Goal: Task Accomplishment & Management: Use online tool/utility

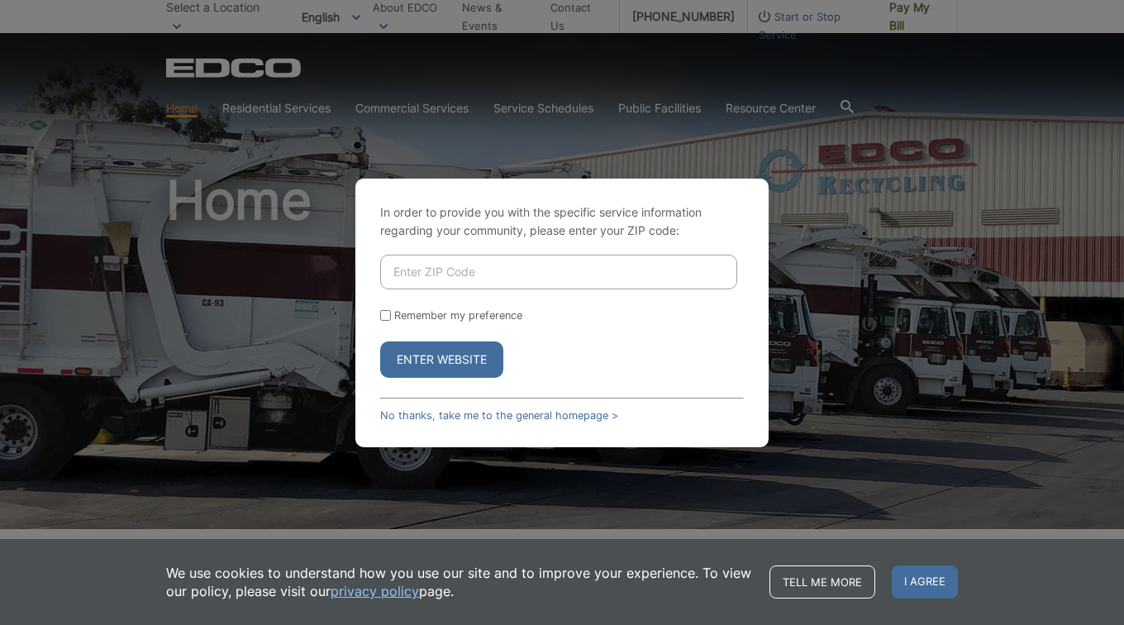
click at [642, 277] on input "Enter ZIP Code" at bounding box center [558, 272] width 357 height 35
type input "92024"
click at [868, 319] on div "In order to provide you with the specific service information regarding your co…" at bounding box center [562, 312] width 1124 height 625
click at [492, 316] on label "Remember my preference" at bounding box center [458, 315] width 128 height 12
click at [391, 316] on input "Remember my preference" at bounding box center [385, 315] width 11 height 11
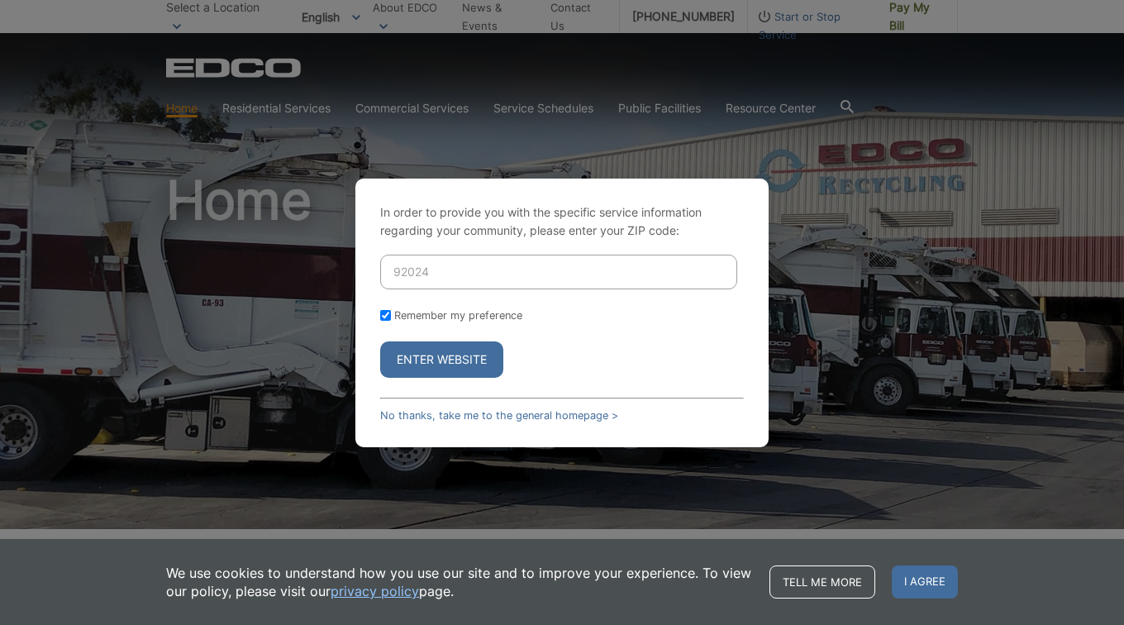
checkbox input "true"
click at [473, 360] on button "Enter Website" at bounding box center [441, 359] width 123 height 36
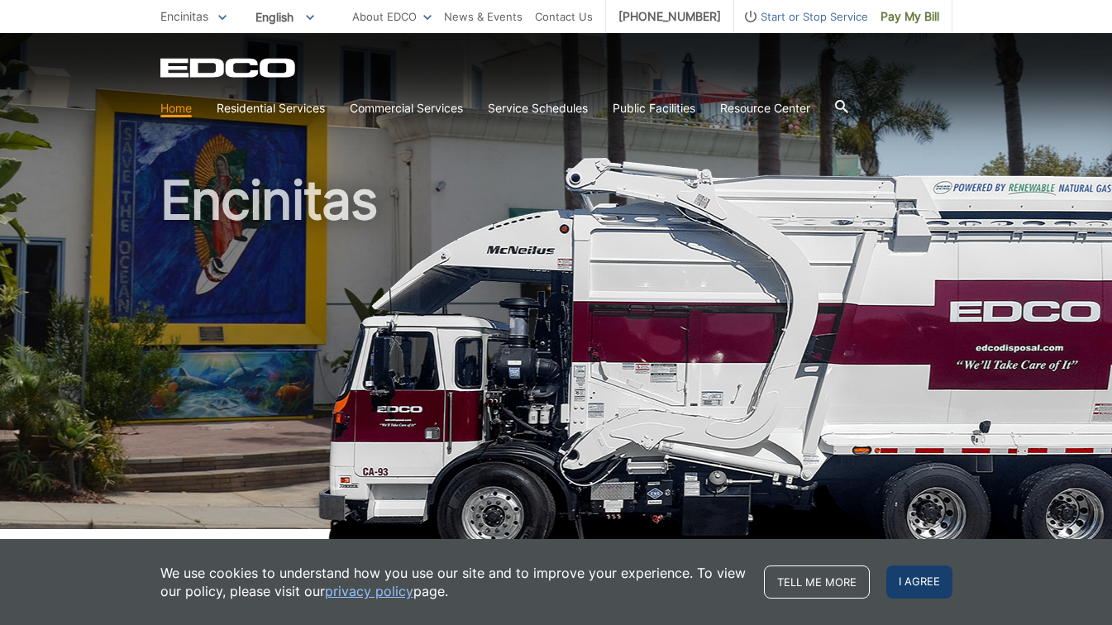
click at [930, 579] on span "I agree" at bounding box center [919, 581] width 66 height 33
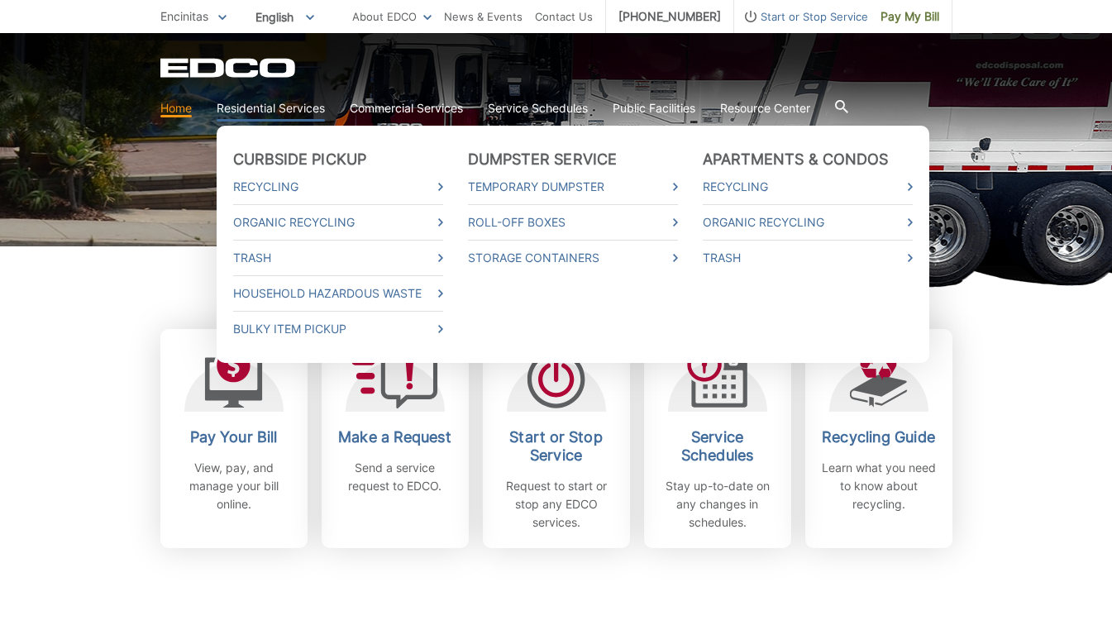
scroll to position [284, 0]
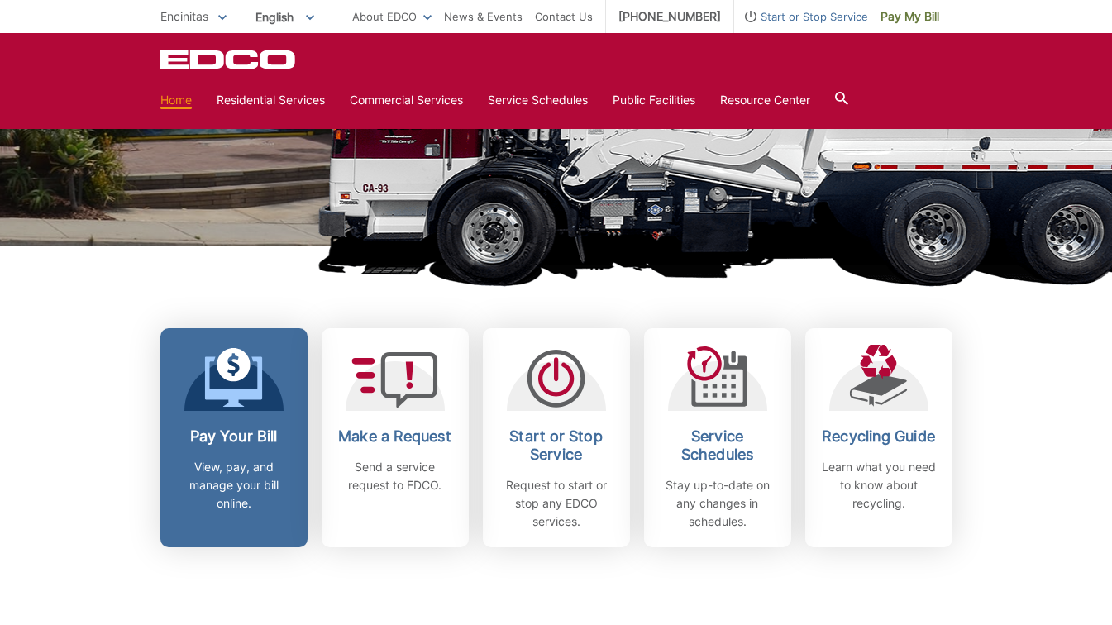
click at [261, 437] on h2 "Pay Your Bill" at bounding box center [234, 436] width 122 height 18
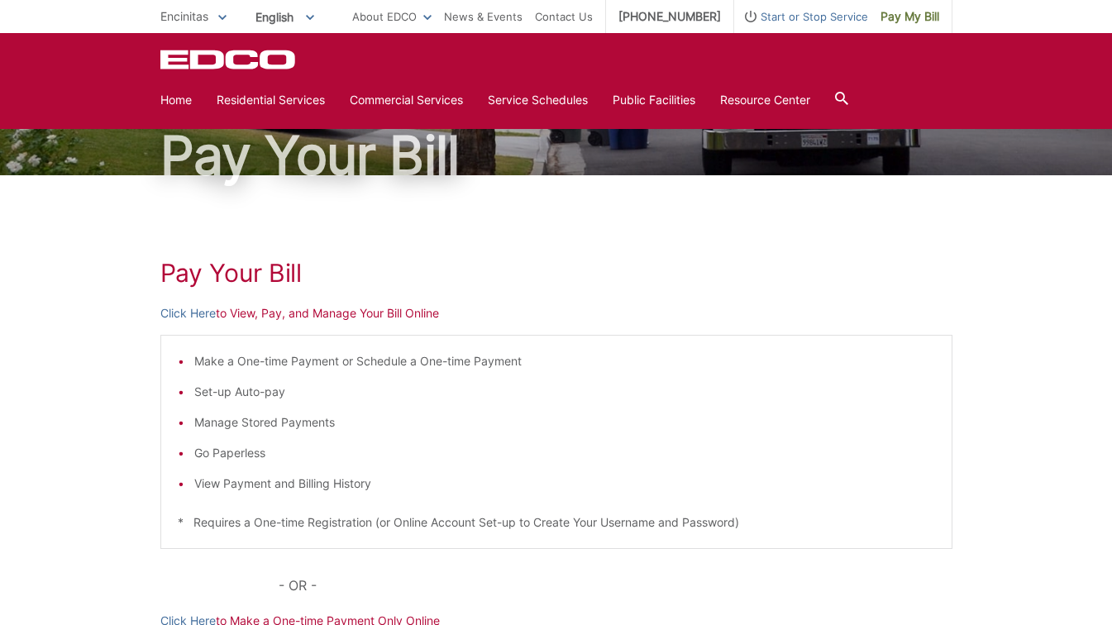
scroll to position [101, 0]
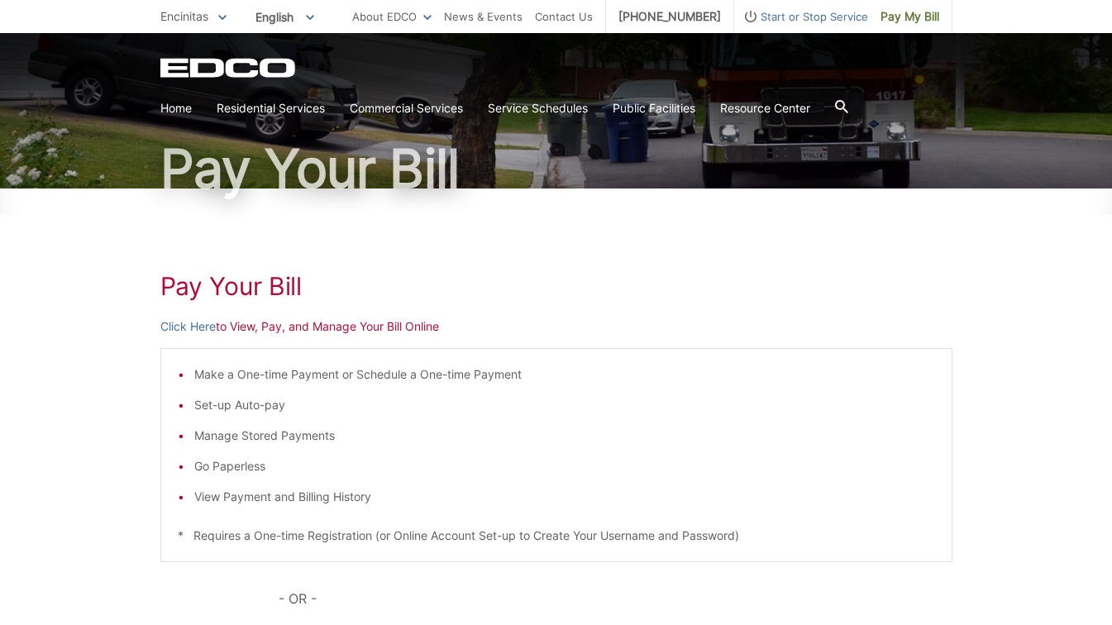
click at [253, 325] on p "Click Here to View, Pay, and Manage Your Bill Online" at bounding box center [556, 326] width 792 height 18
click at [203, 328] on link "Click Here" at bounding box center [187, 326] width 55 height 18
